Goal: Share content

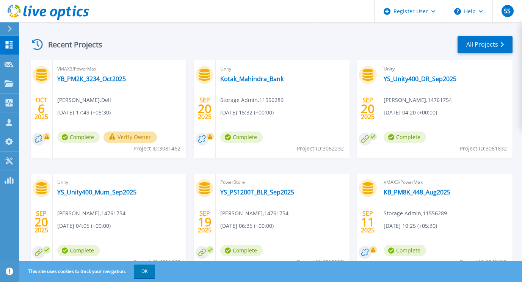
scroll to position [114, 0]
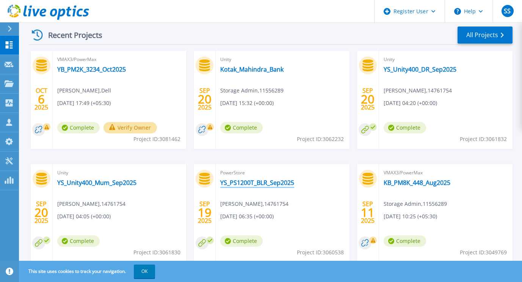
click at [250, 183] on link "YS_PS1200T_BLR_Sep2025" at bounding box center [257, 183] width 74 height 8
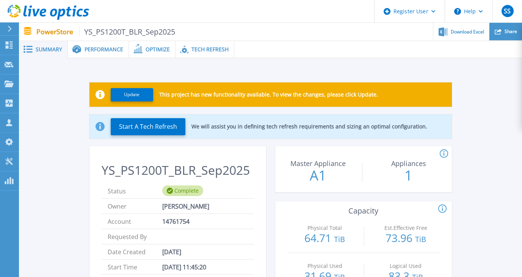
click at [512, 31] on span "Share" at bounding box center [511, 31] width 13 height 5
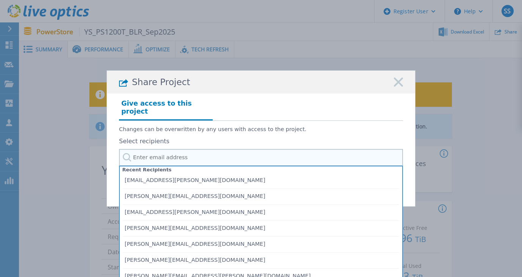
click at [182, 154] on input "text" at bounding box center [261, 157] width 284 height 17
type input "sath"
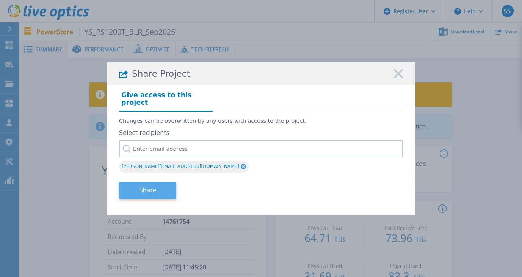
click at [152, 186] on button "Share" at bounding box center [147, 190] width 57 height 17
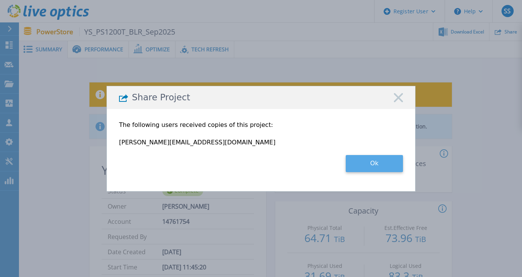
click at [374, 161] on button "Ok" at bounding box center [374, 163] width 57 height 17
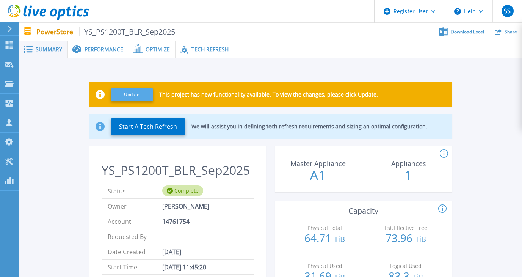
click at [132, 93] on button "Update" at bounding box center [132, 94] width 42 height 13
